Goal: Task Accomplishment & Management: Complete application form

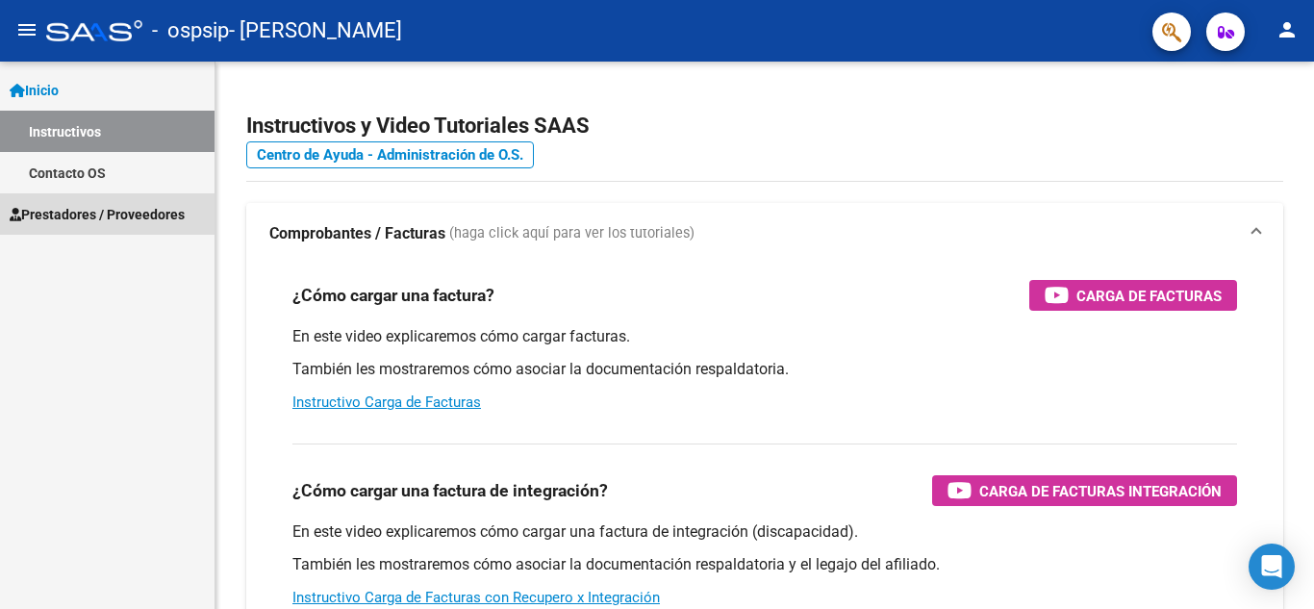
click at [172, 216] on span "Prestadores / Proveedores" at bounding box center [97, 214] width 175 height 21
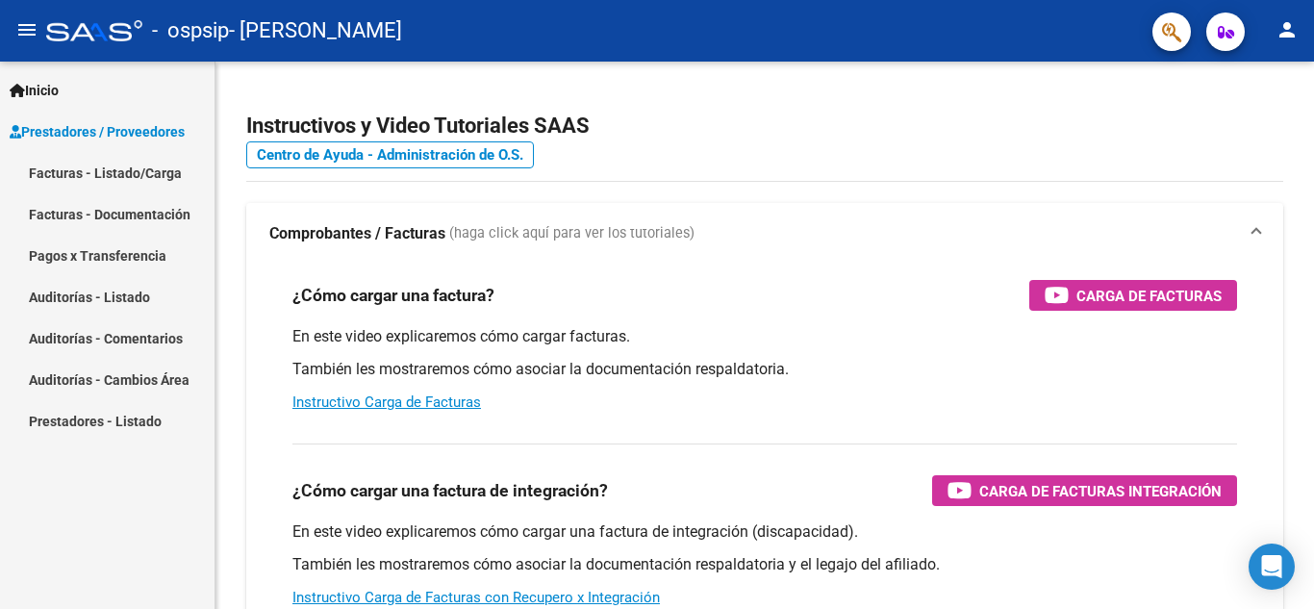
click at [157, 243] on link "Pagos x Transferencia" at bounding box center [107, 255] width 214 height 41
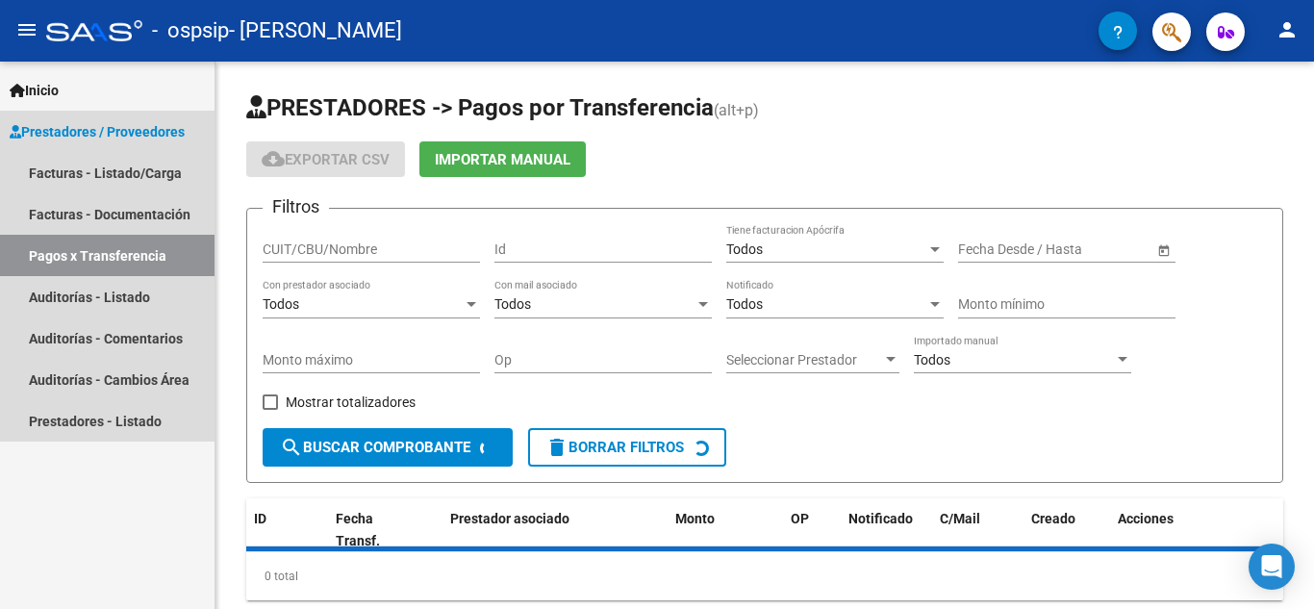
click at [164, 149] on link "Prestadores / Proveedores" at bounding box center [107, 131] width 214 height 41
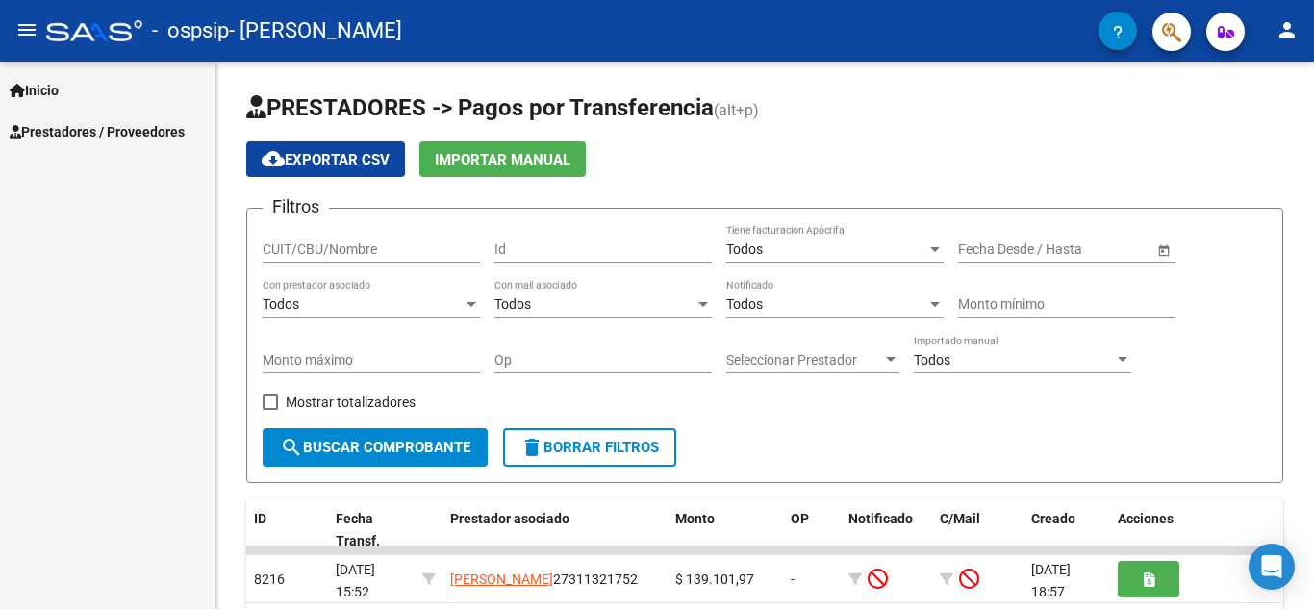
click at [163, 163] on link "Facturas - Listado/Carga" at bounding box center [107, 172] width 214 height 41
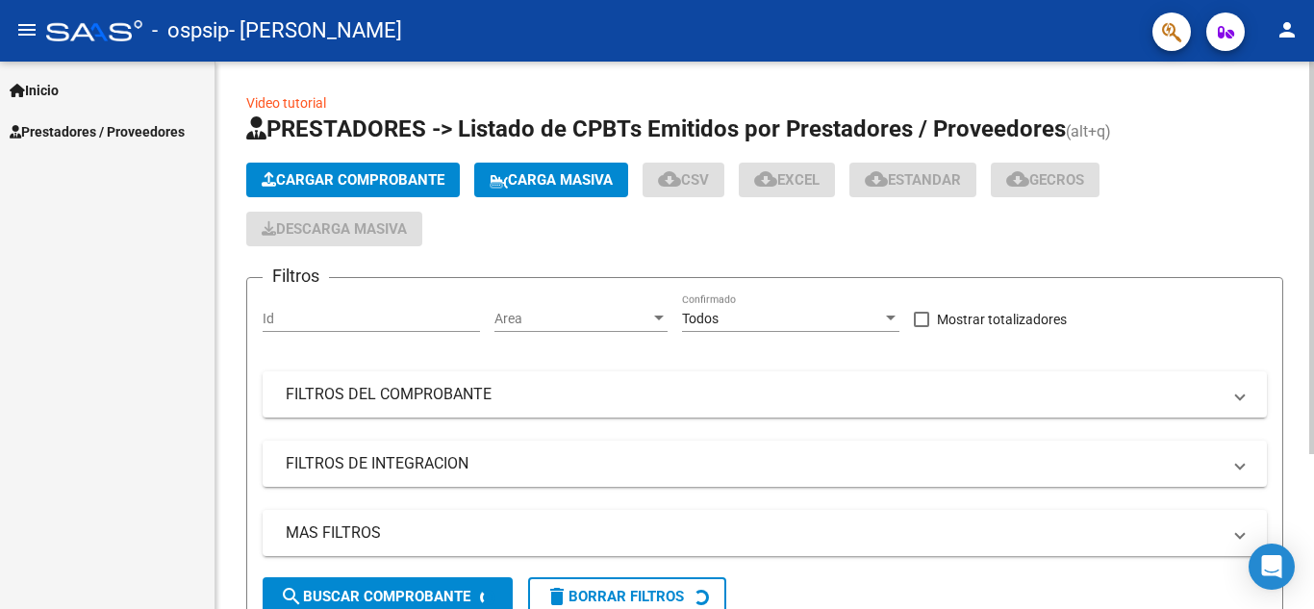
click at [307, 188] on span "Cargar Comprobante" at bounding box center [353, 179] width 183 height 17
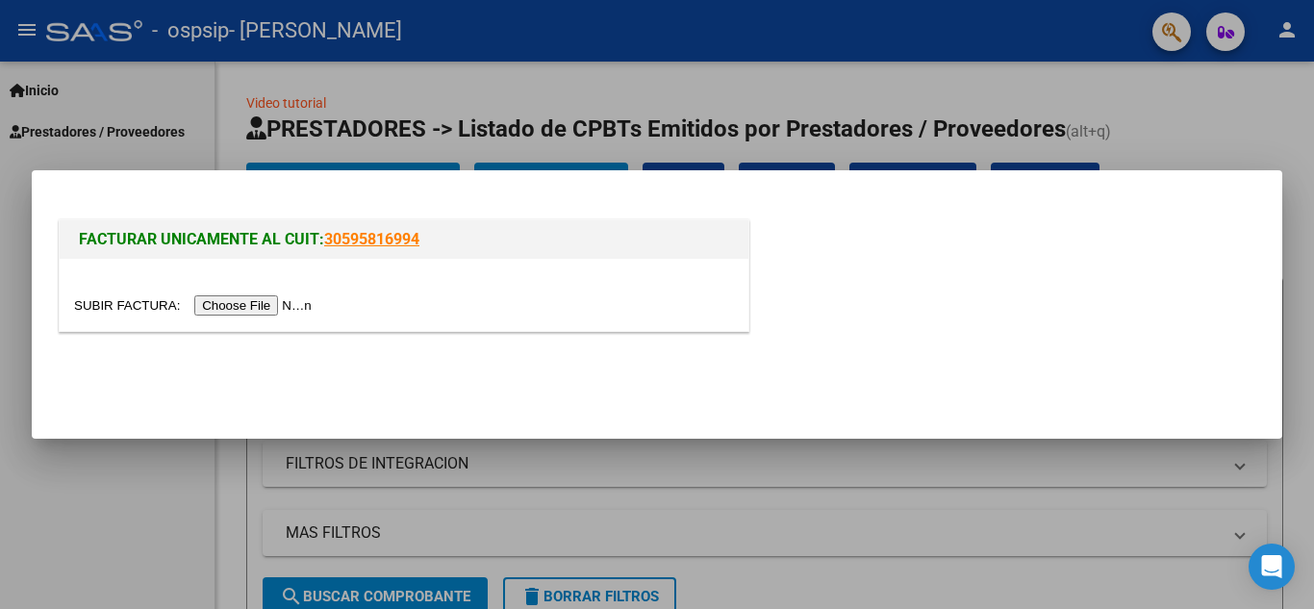
click at [251, 305] on input "file" at bounding box center [195, 305] width 243 height 20
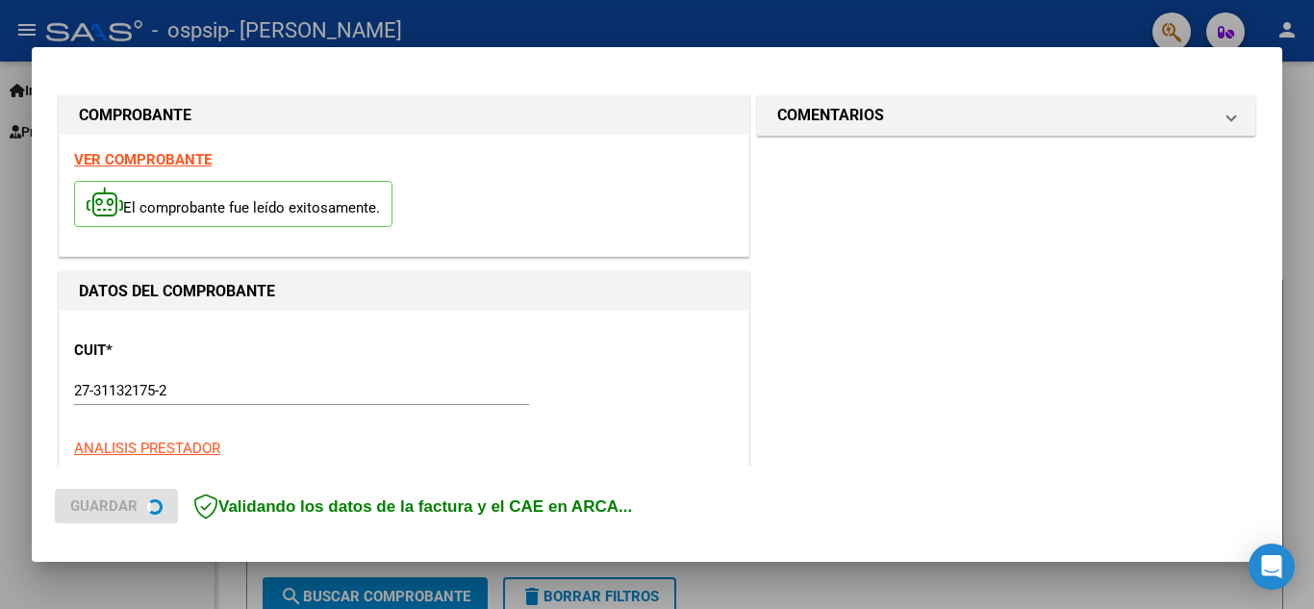
scroll to position [472, 0]
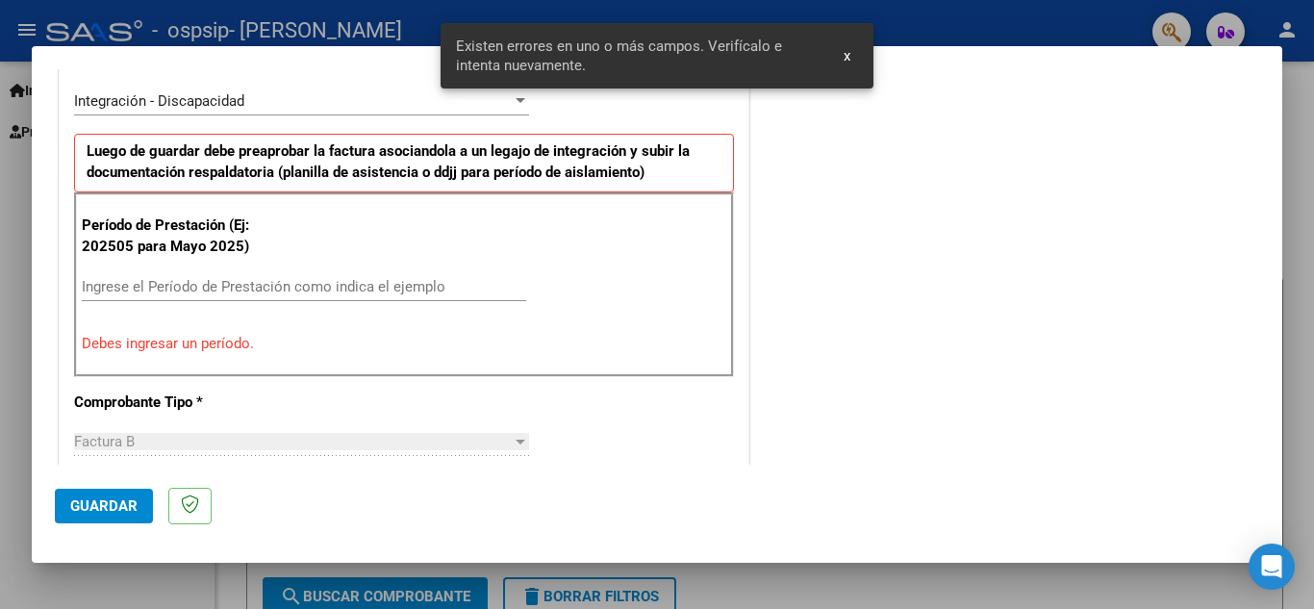
click at [366, 274] on div "Ingrese el Período de Prestación como indica el ejemplo" at bounding box center [304, 286] width 444 height 29
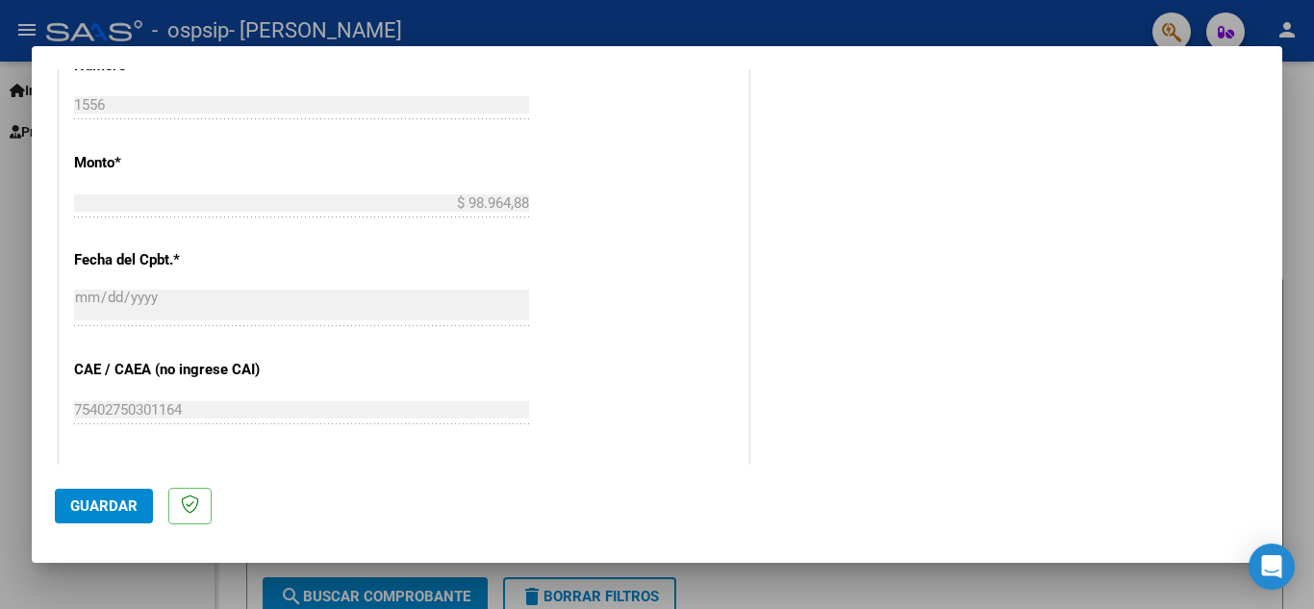
scroll to position [1049, 0]
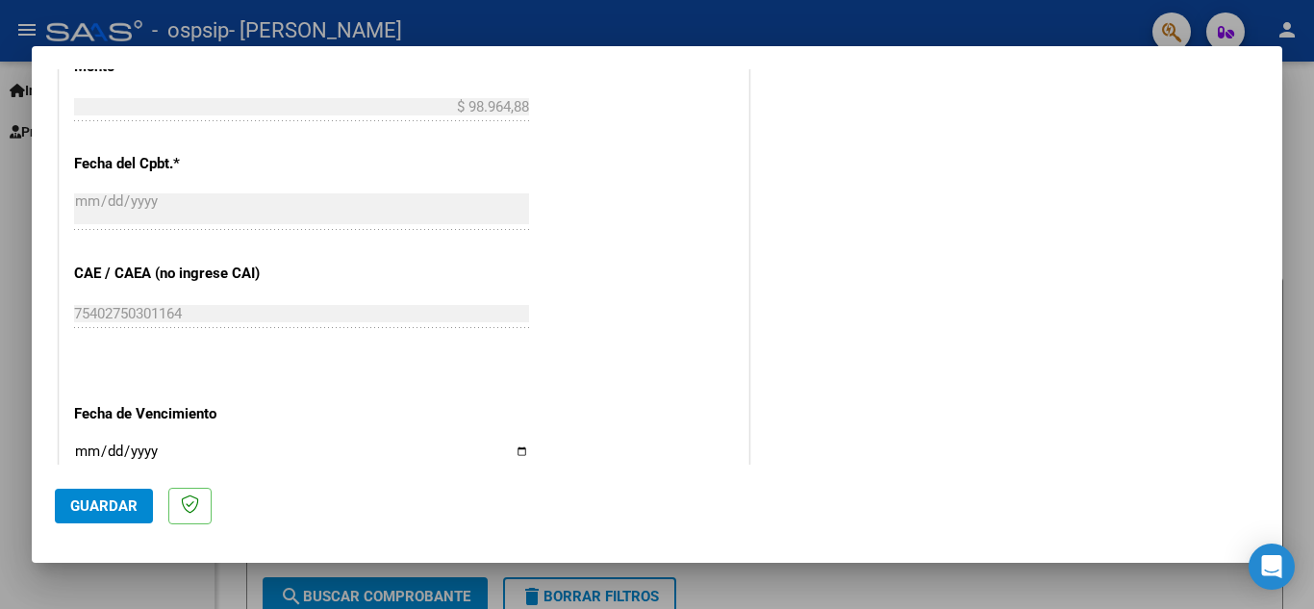
type input "202509"
click at [516, 455] on input "Ingresar la fecha" at bounding box center [301, 458] width 455 height 31
type input "[DATE]"
click at [88, 515] on span "Guardar" at bounding box center [103, 505] width 67 height 17
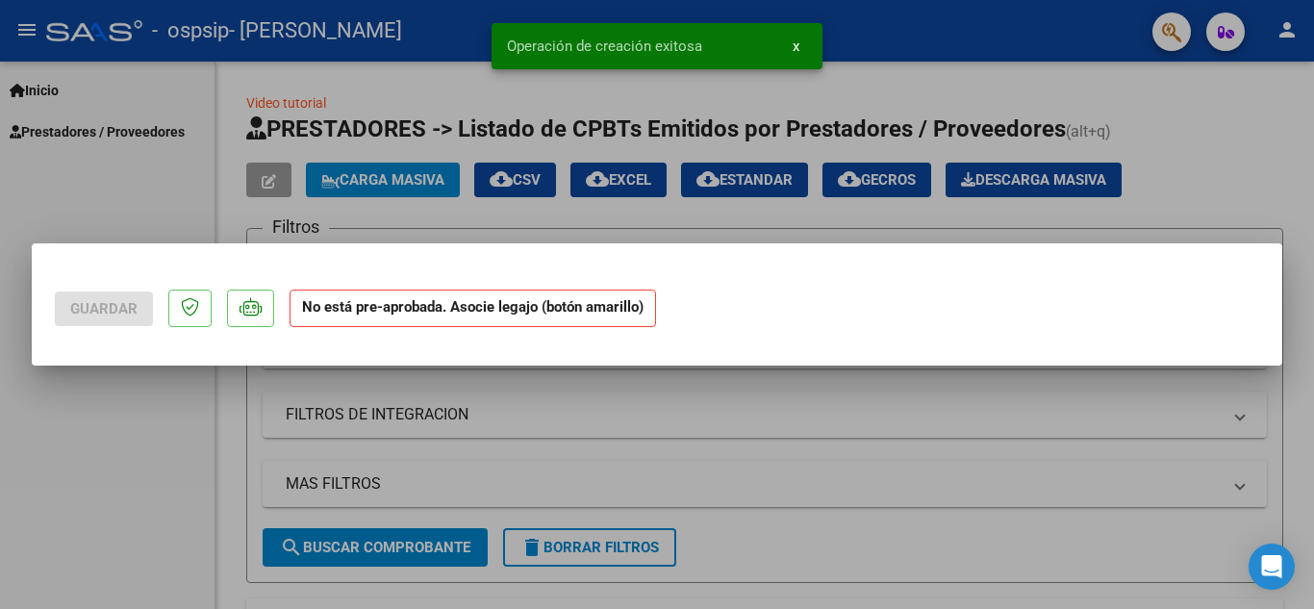
scroll to position [0, 0]
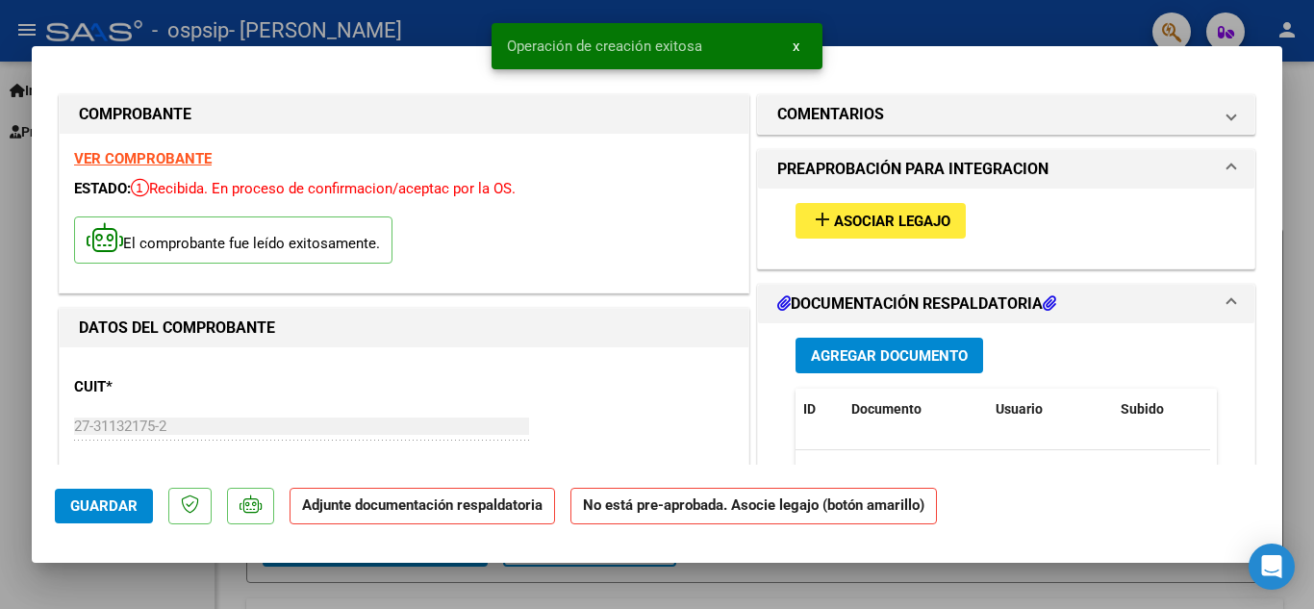
click at [838, 228] on span "Asociar Legajo" at bounding box center [892, 221] width 116 height 17
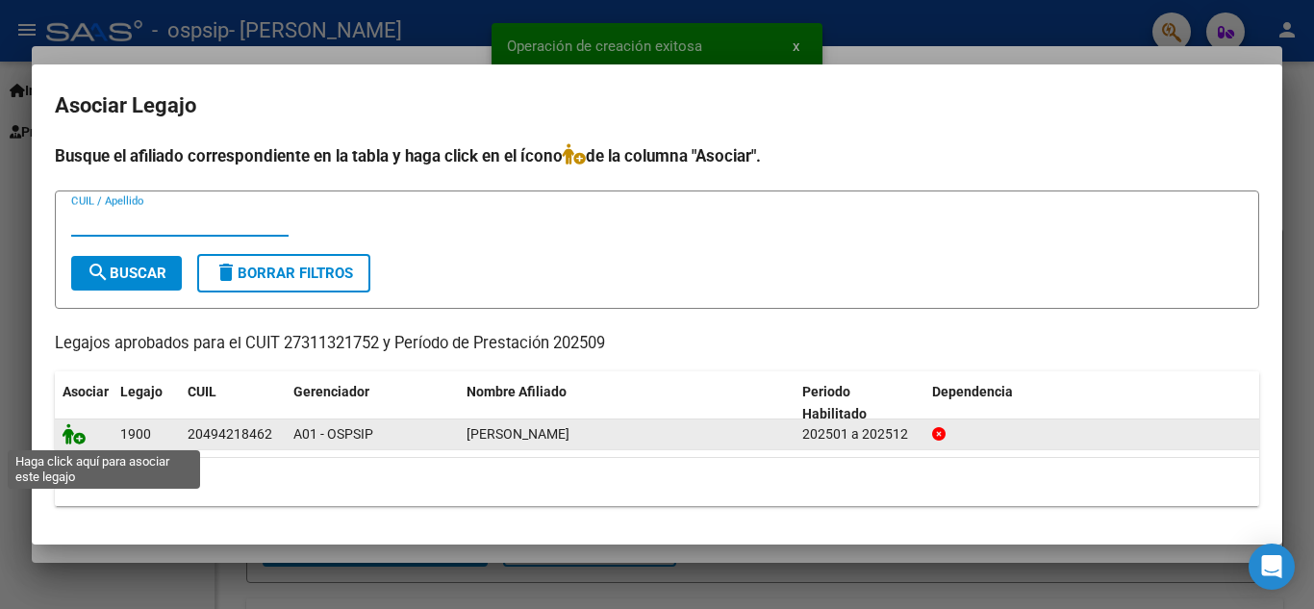
click at [70, 440] on icon at bounding box center [74, 433] width 23 height 21
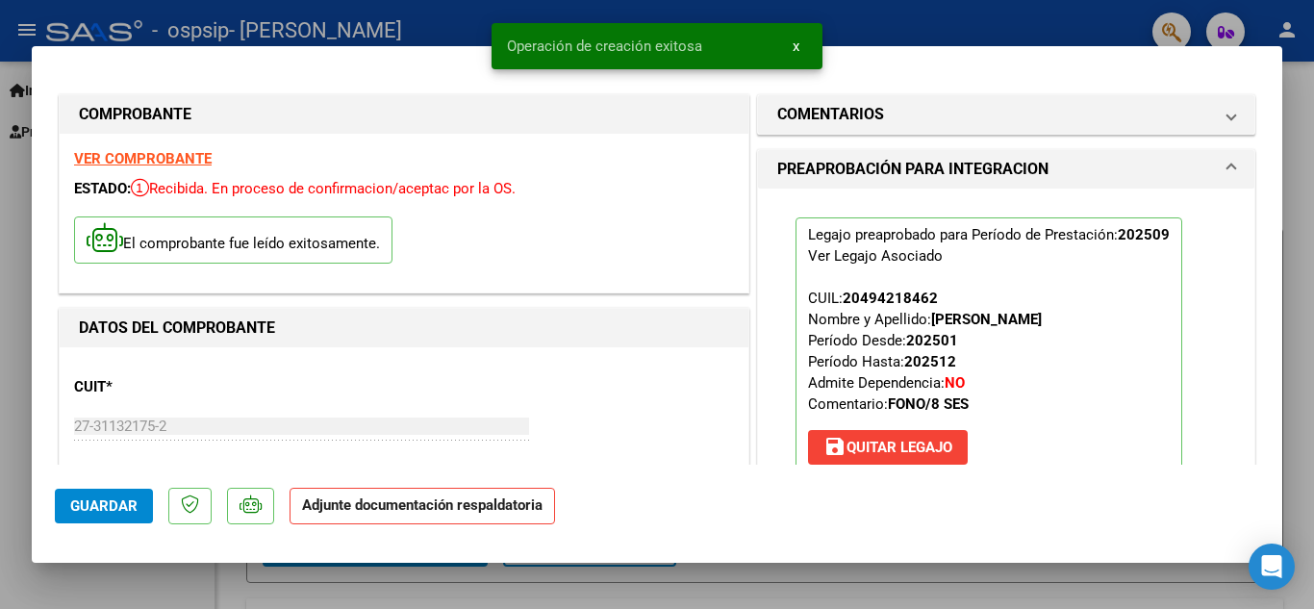
scroll to position [289, 0]
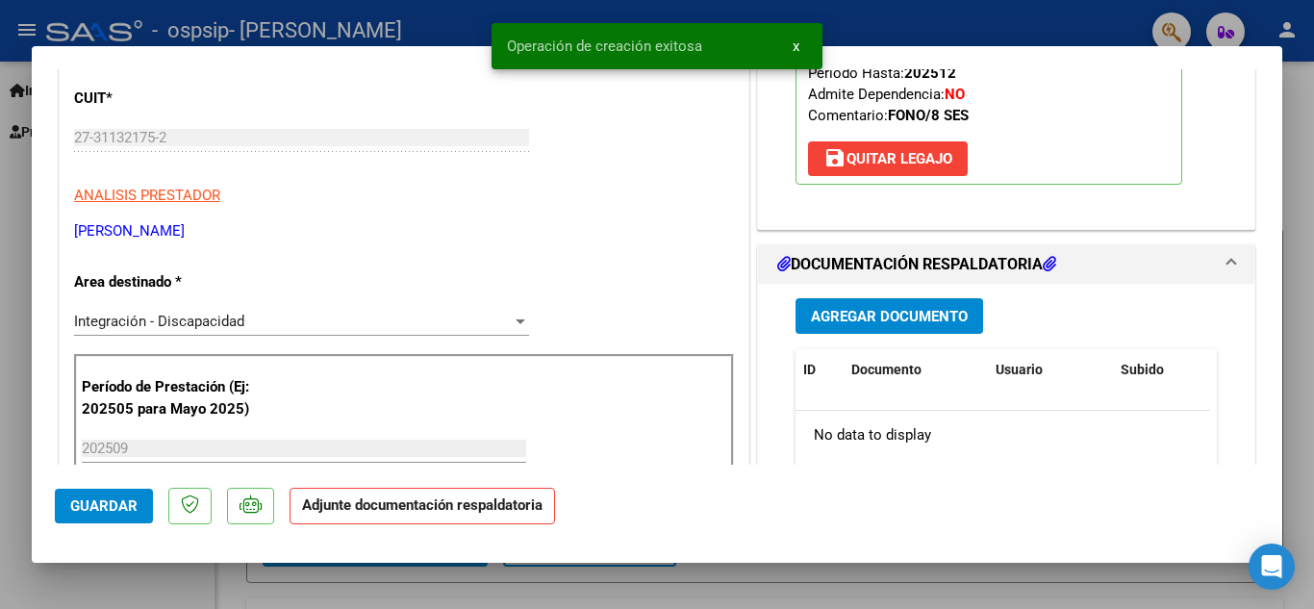
click at [901, 320] on span "Agregar Documento" at bounding box center [889, 316] width 157 height 17
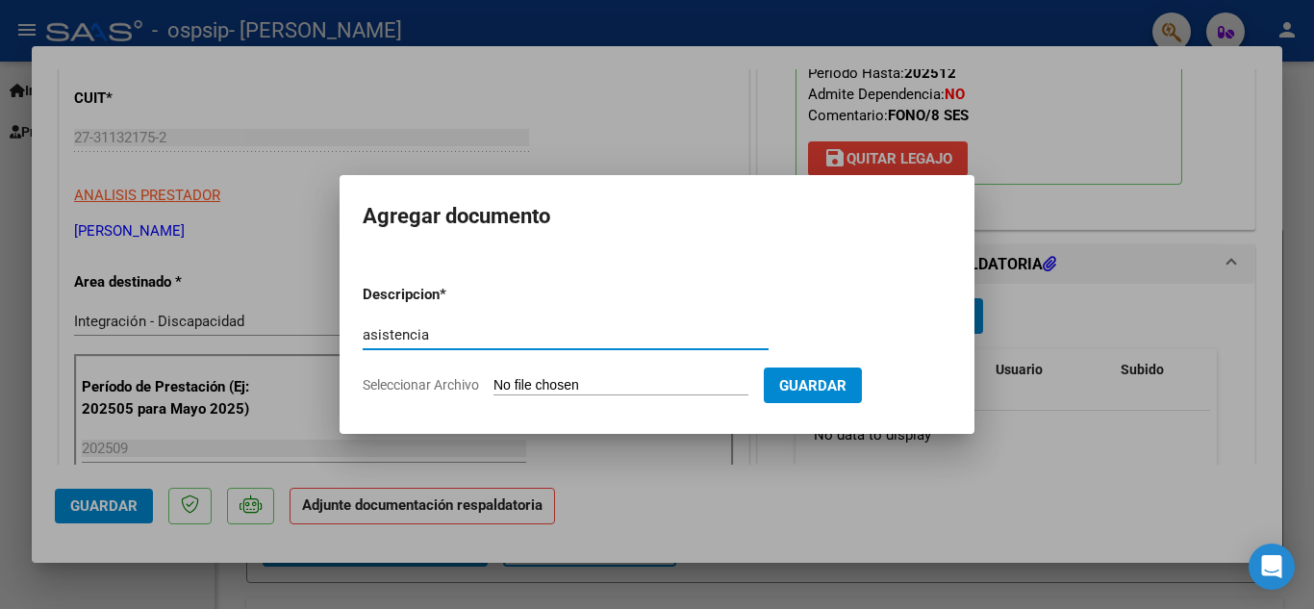
type input "asistencia"
click at [393, 376] on app-file-uploader "Seleccionar Archivo" at bounding box center [563, 384] width 401 height 17
click at [395, 380] on span "Seleccionar Archivo" at bounding box center [421, 384] width 116 height 15
click at [493, 380] on input "Seleccionar Archivo" at bounding box center [620, 386] width 255 height 18
type input "C:\fakepath\[PERSON_NAME] OSPSIP [DATE].pdf"
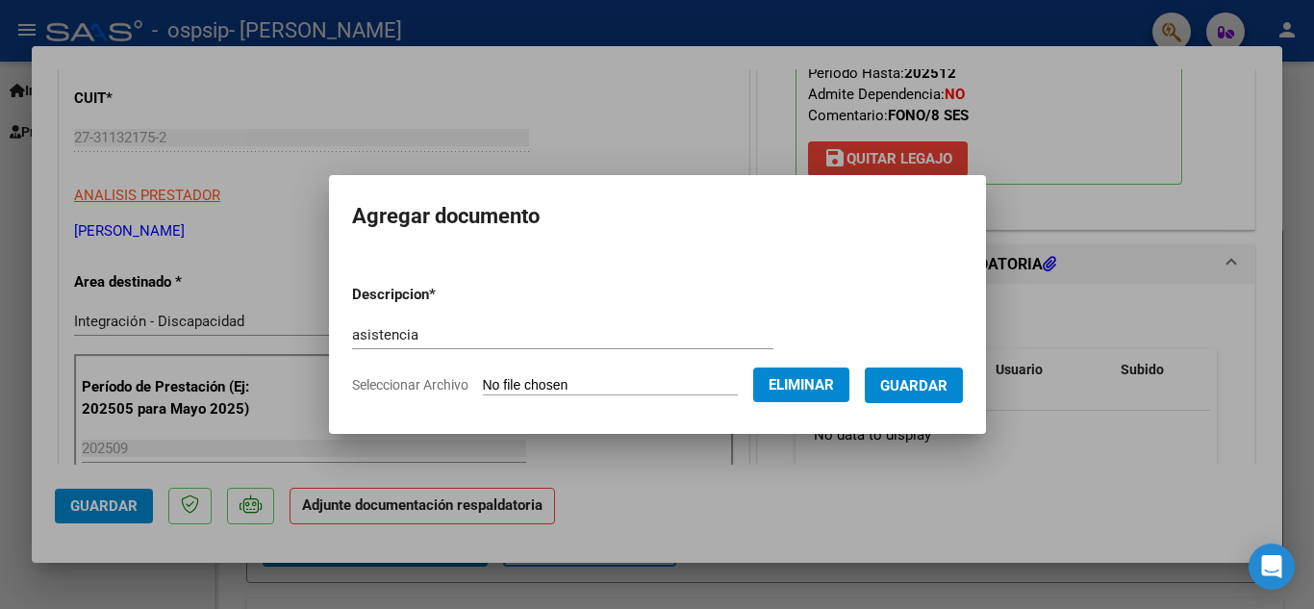
click at [926, 393] on span "Guardar" at bounding box center [913, 385] width 67 height 17
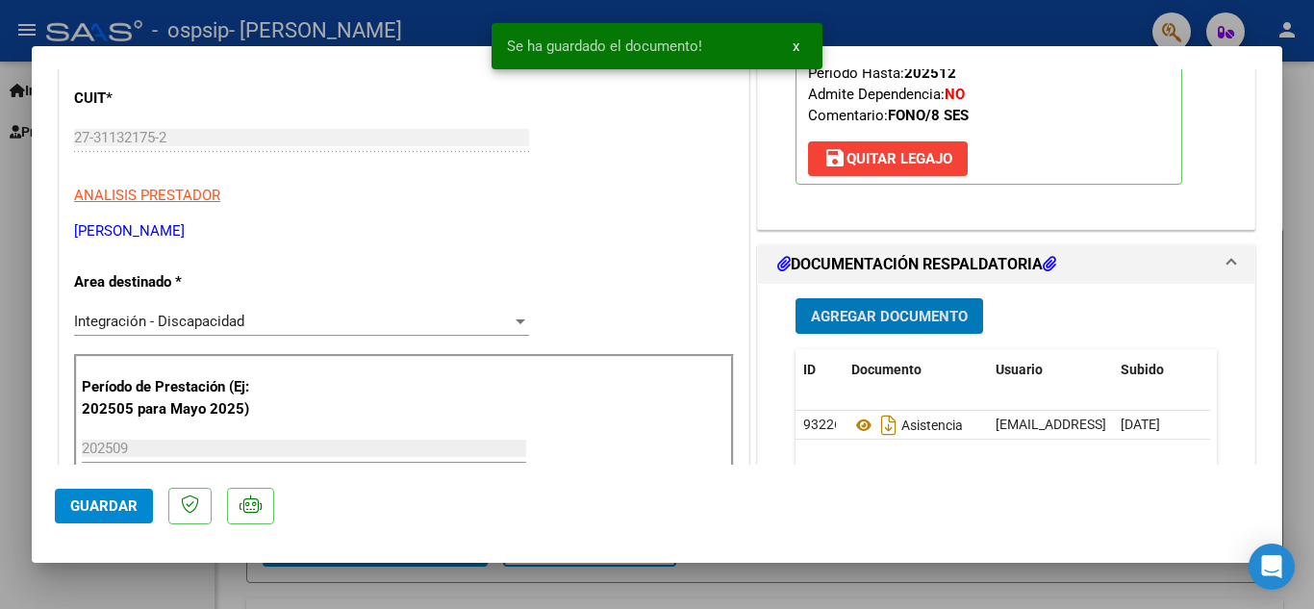
click at [99, 503] on span "Guardar" at bounding box center [103, 505] width 67 height 17
click at [151, 588] on div at bounding box center [657, 304] width 1314 height 609
type input "$ 0,00"
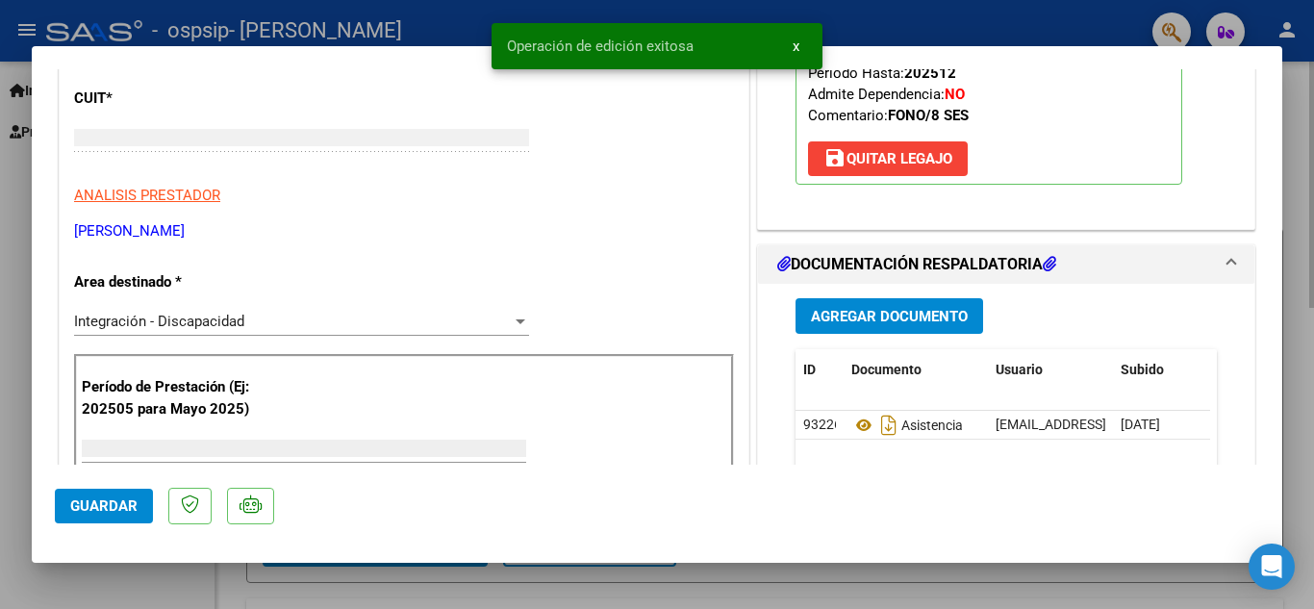
scroll to position [230, 0]
